Goal: Information Seeking & Learning: Learn about a topic

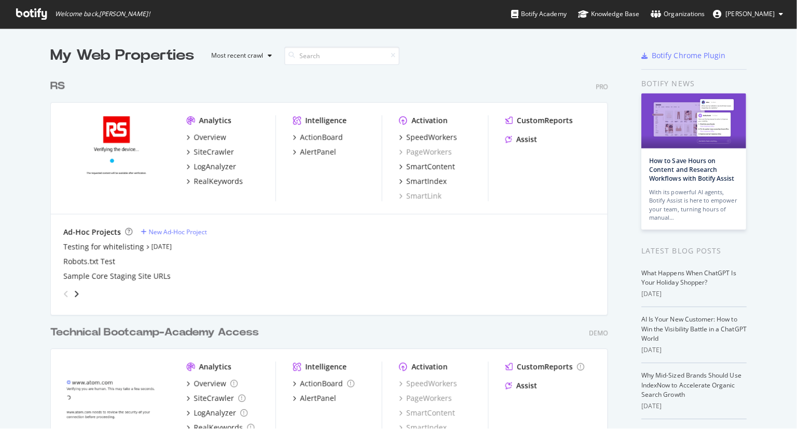
scroll to position [417, 774]
click at [210, 180] on div "RealKeywords" at bounding box center [216, 179] width 49 height 10
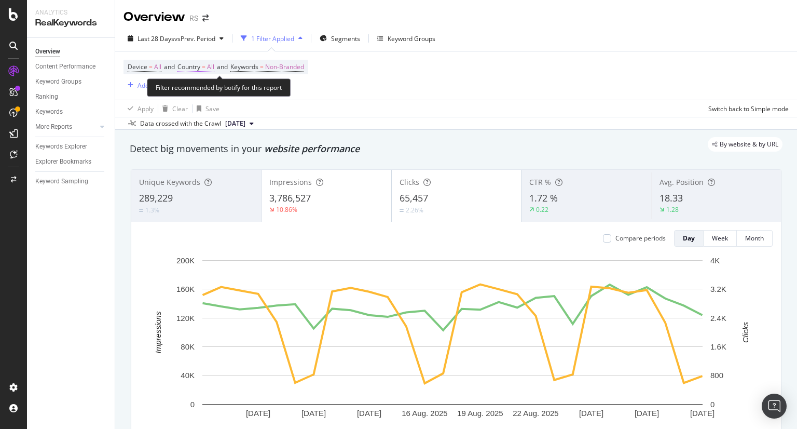
click at [205, 63] on span "=" at bounding box center [204, 66] width 4 height 9
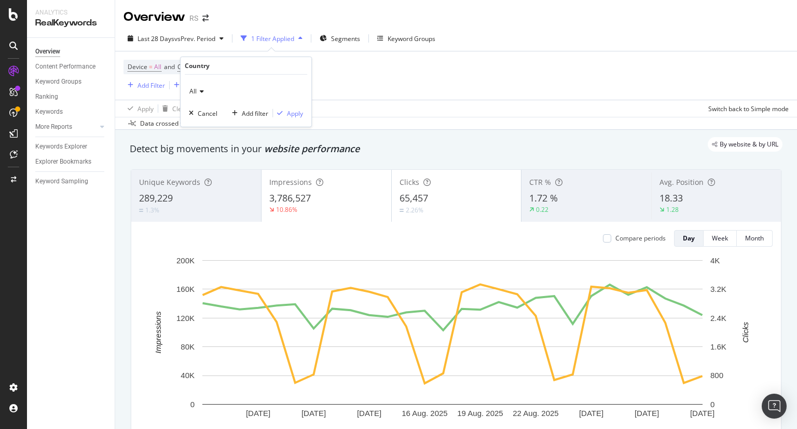
click at [200, 98] on div "All" at bounding box center [246, 91] width 114 height 17
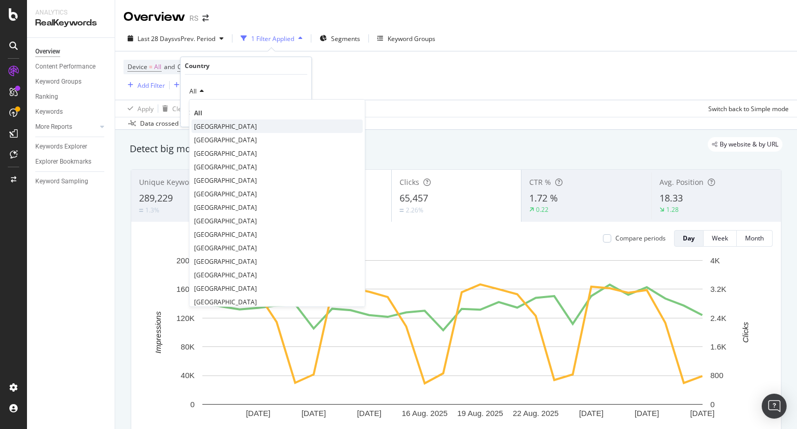
click at [213, 125] on span "[GEOGRAPHIC_DATA]" at bounding box center [225, 125] width 63 height 9
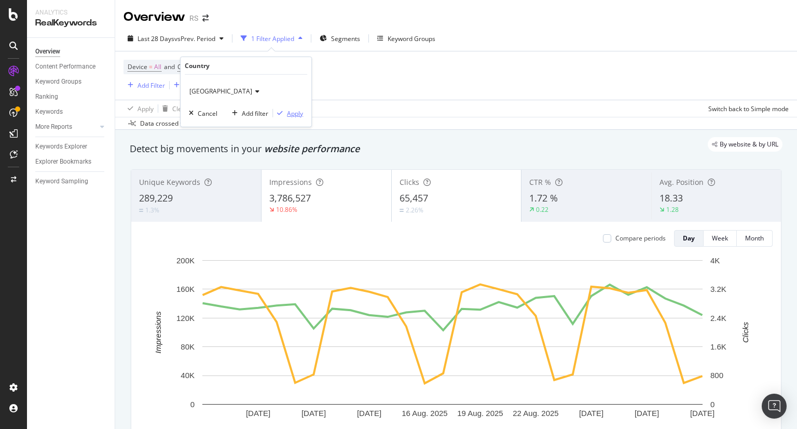
click at [293, 112] on div "Apply" at bounding box center [295, 112] width 16 height 9
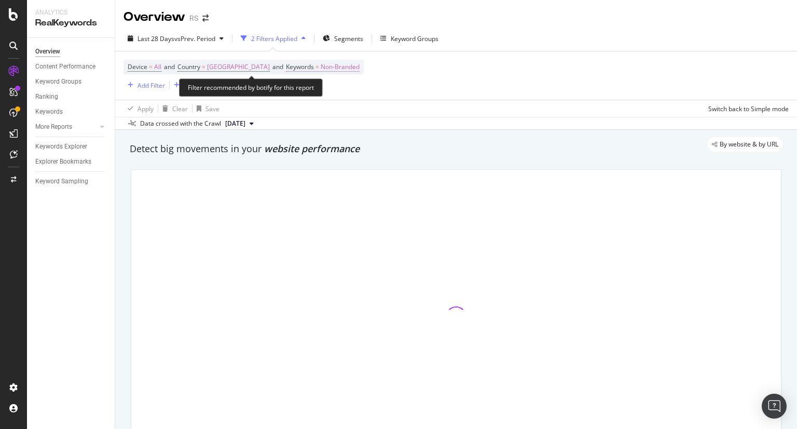
click at [314, 69] on span "Keywords" at bounding box center [300, 66] width 28 height 9
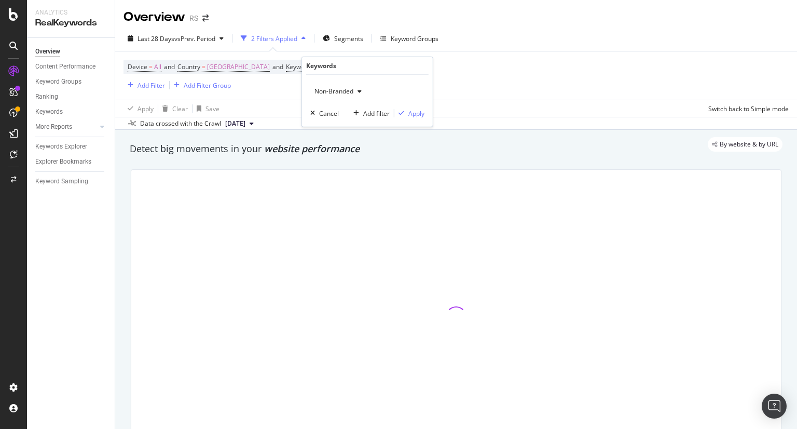
click at [328, 90] on span "Non-Branded" at bounding box center [331, 91] width 43 height 9
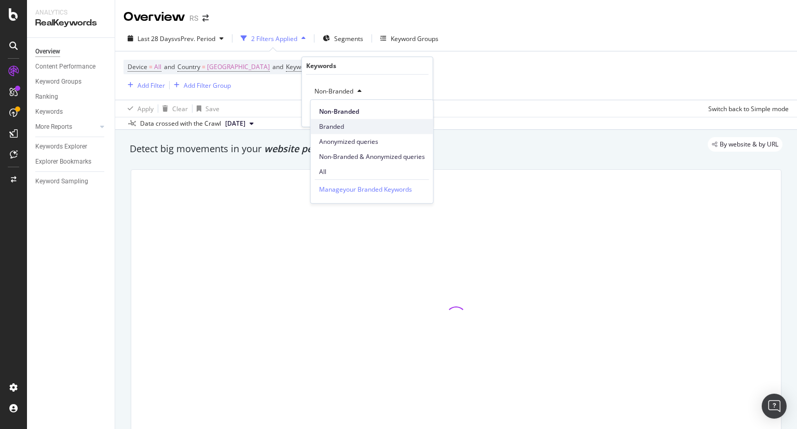
click at [331, 123] on span "Branded" at bounding box center [372, 126] width 106 height 9
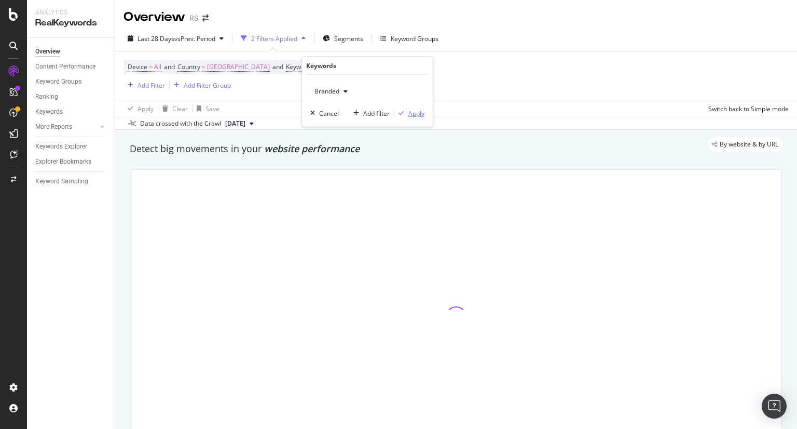
click at [413, 115] on div "Apply" at bounding box center [416, 112] width 16 height 9
click at [155, 85] on div "Add Filter" at bounding box center [152, 85] width 28 height 9
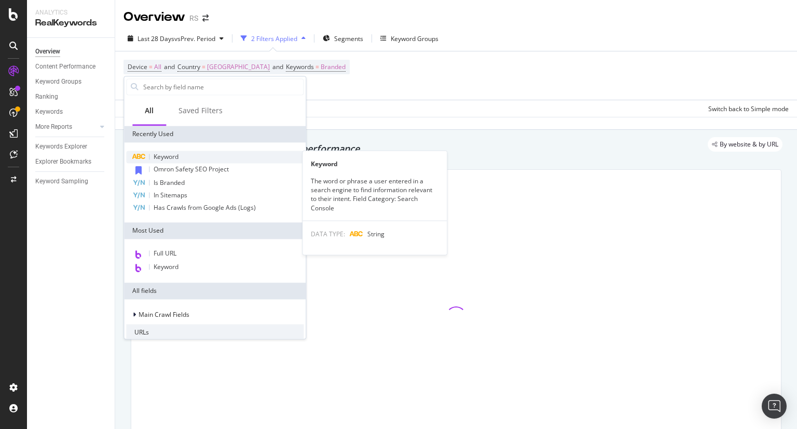
click at [178, 156] on span "Keyword" at bounding box center [166, 156] width 25 height 9
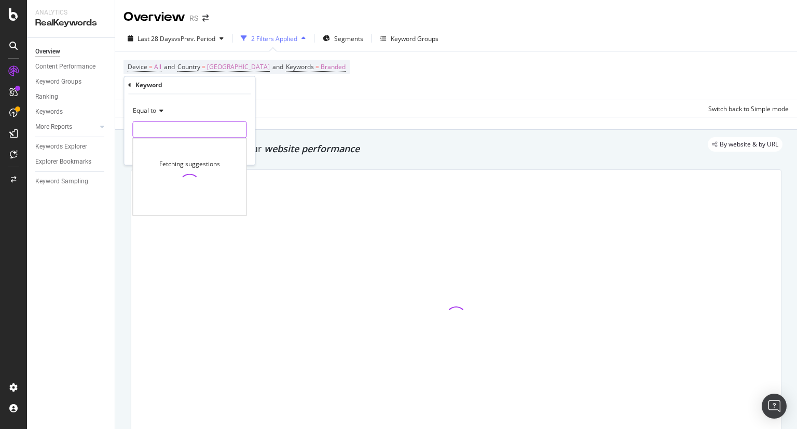
click at [185, 130] on input "text" at bounding box center [189, 129] width 113 height 17
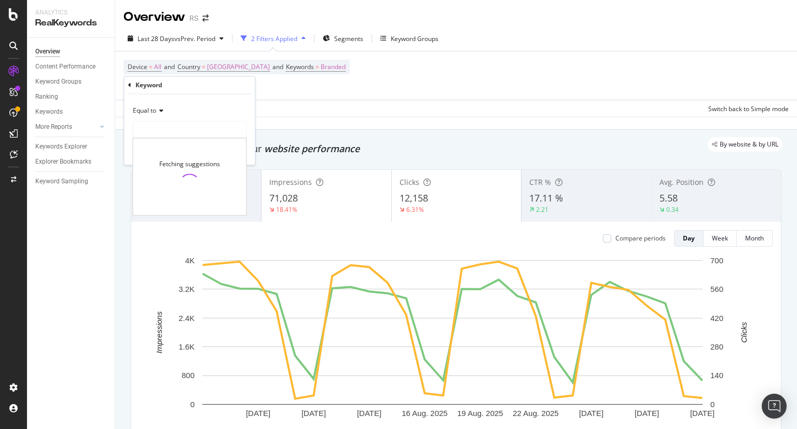
click at [154, 108] on span "Equal to" at bounding box center [144, 110] width 23 height 9
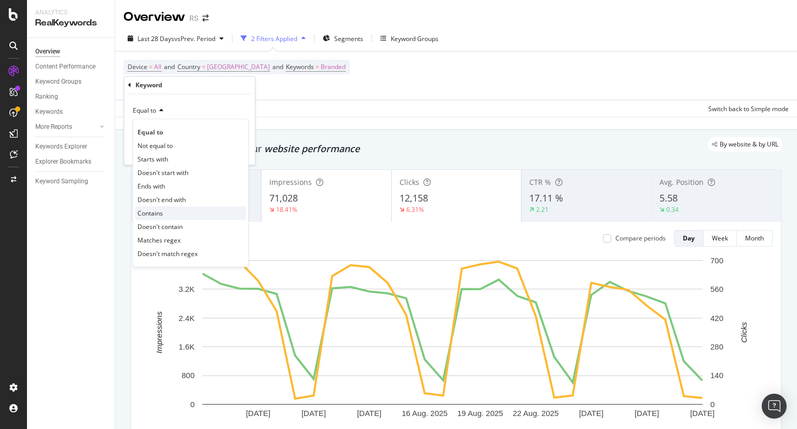
click at [164, 218] on div "Contains" at bounding box center [190, 213] width 111 height 13
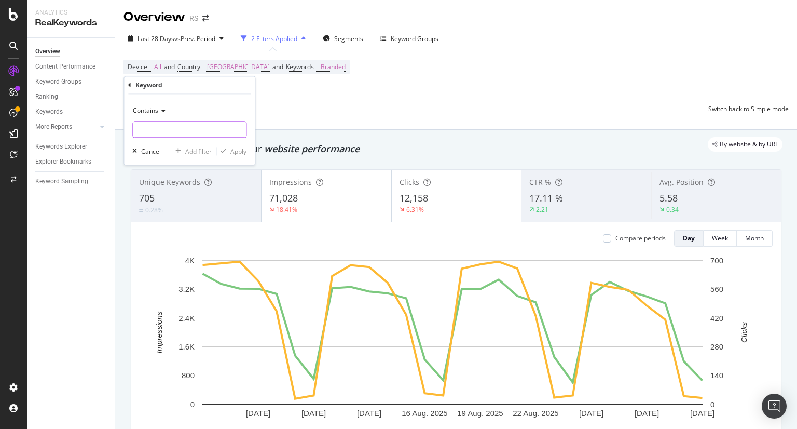
click at [164, 133] on input "text" at bounding box center [189, 129] width 113 height 17
type input "allied"
click at [236, 148] on div "Apply" at bounding box center [238, 151] width 16 height 9
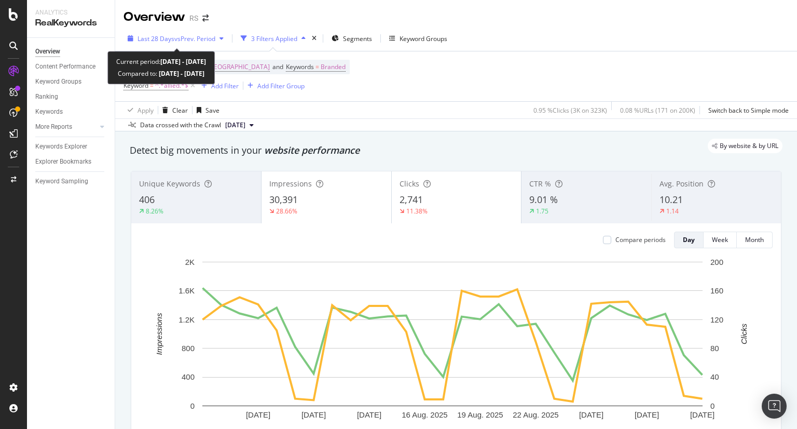
click at [195, 37] on span "vs Prev. Period" at bounding box center [194, 38] width 41 height 9
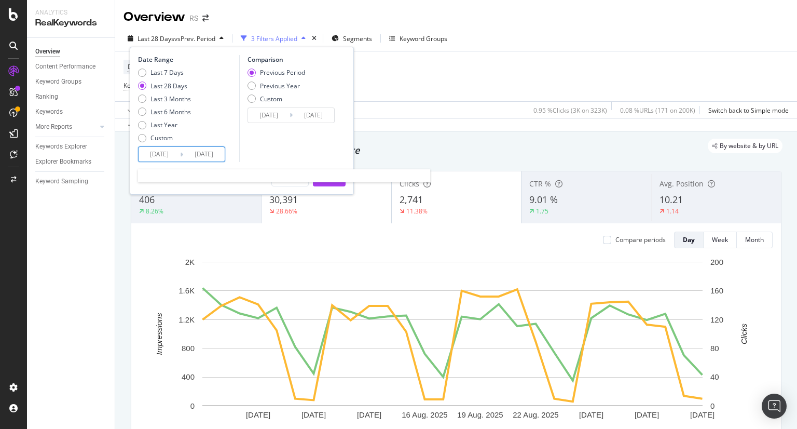
click at [168, 153] on input "[DATE]" at bounding box center [160, 154] width 42 height 15
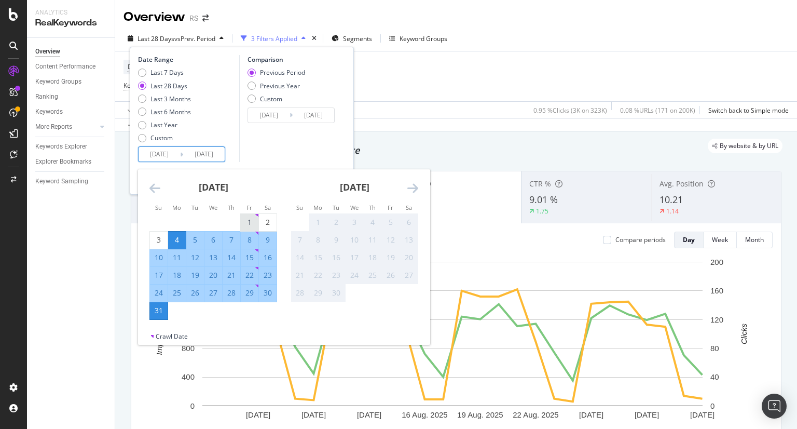
click at [249, 224] on div "1" at bounding box center [250, 222] width 18 height 10
type input "[DATE]"
click at [161, 311] on div "31" at bounding box center [159, 310] width 18 height 10
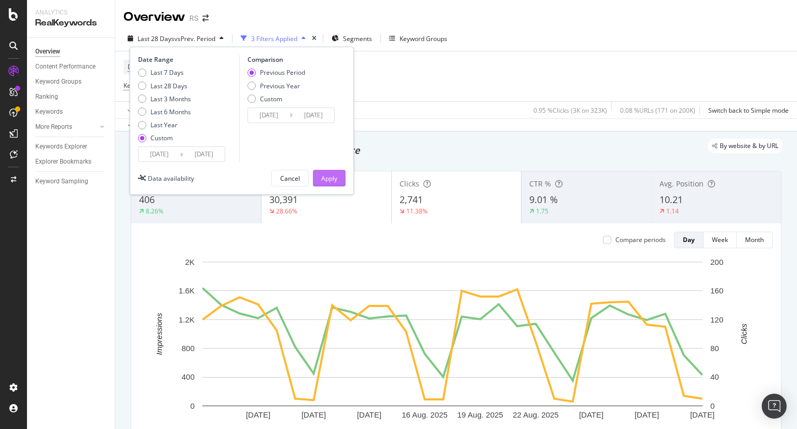
click at [323, 180] on div "Apply" at bounding box center [329, 178] width 16 height 9
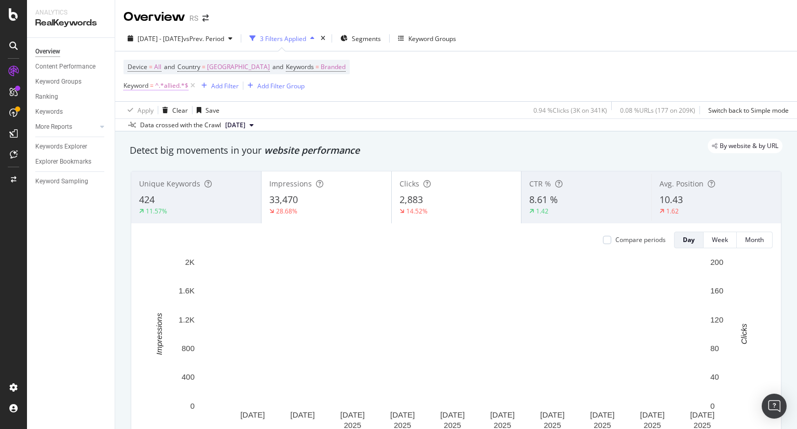
click at [172, 85] on span "^.*allied.*$" at bounding box center [171, 85] width 33 height 15
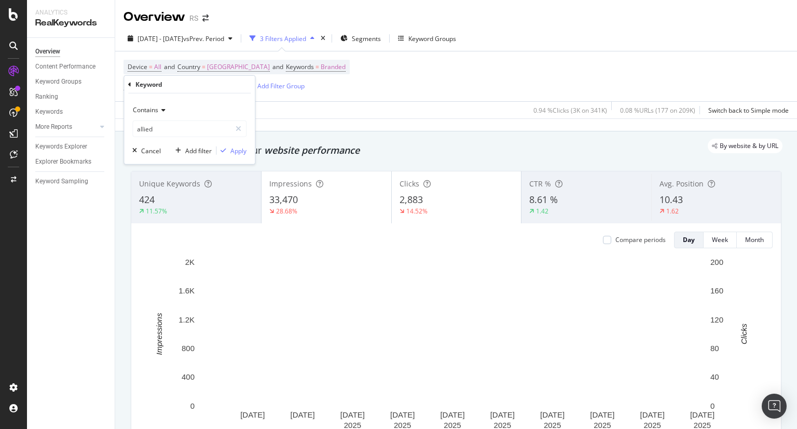
click at [376, 94] on div "Device = All and Country = [GEOGRAPHIC_DATA] and Keywords = Branded Keyword = ^…" at bounding box center [455, 76] width 665 height 50
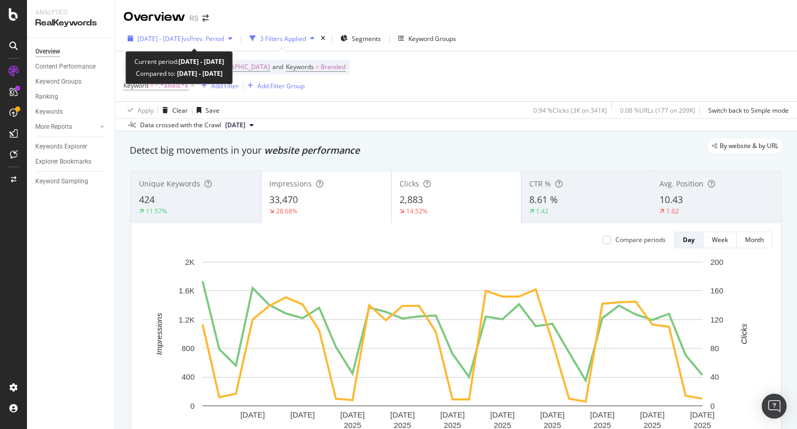
click at [202, 44] on div "[DATE] - [DATE] vs Prev. Period" at bounding box center [179, 39] width 113 height 16
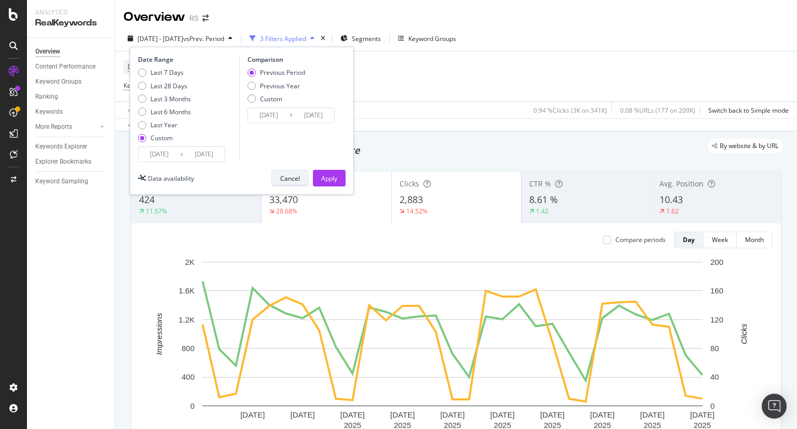
click at [296, 171] on div "Cancel" at bounding box center [290, 178] width 20 height 15
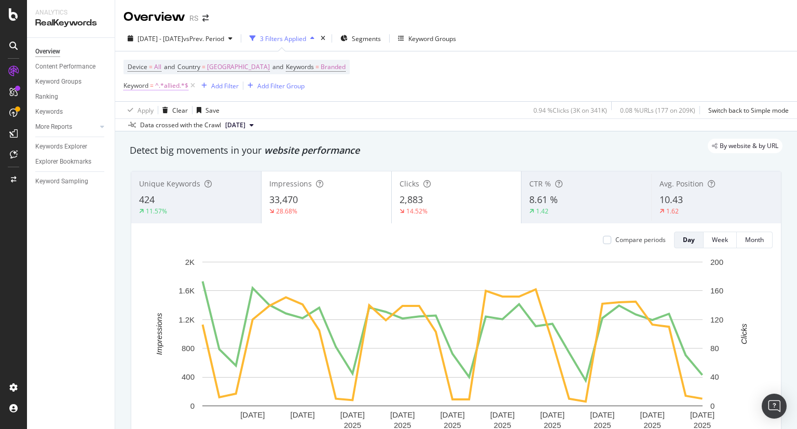
click at [142, 86] on span "Keyword" at bounding box center [135, 85] width 25 height 9
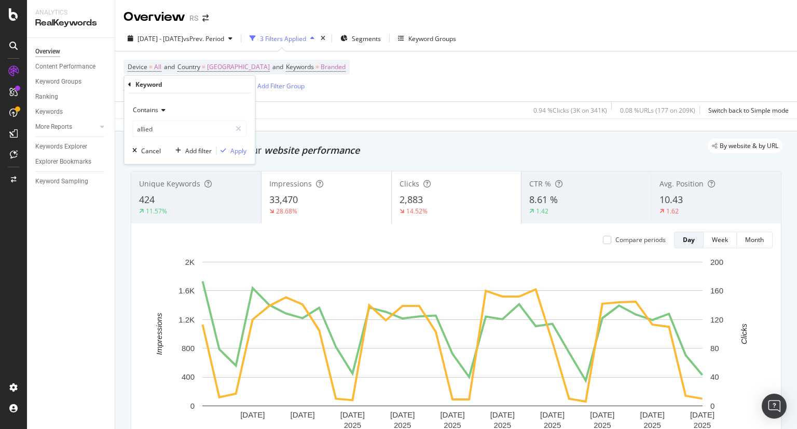
click at [153, 109] on span "Contains" at bounding box center [145, 109] width 25 height 9
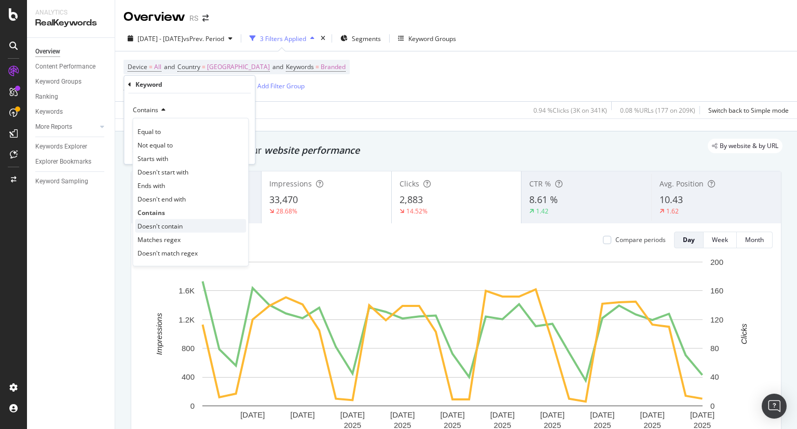
click at [166, 224] on span "Doesn't contain" at bounding box center [160, 225] width 45 height 9
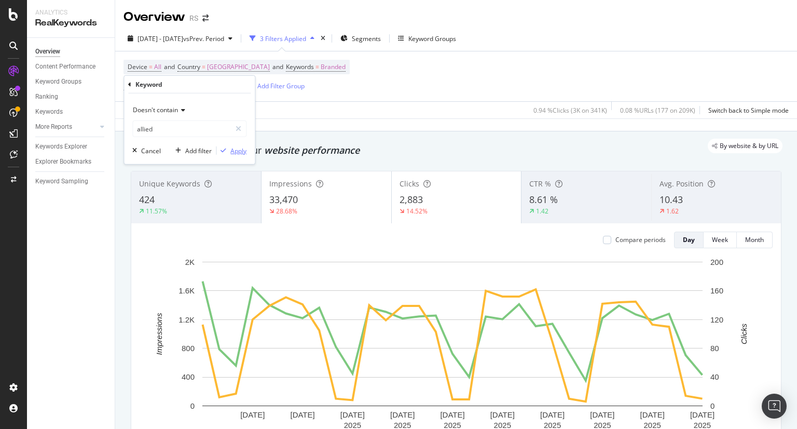
click at [235, 154] on div "Apply" at bounding box center [238, 150] width 16 height 9
